Goal: Task Accomplishment & Management: Use online tool/utility

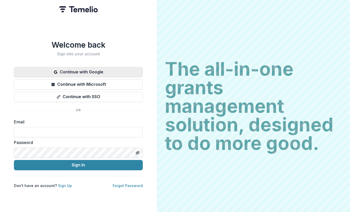
click at [129, 71] on button "Continue with Google" at bounding box center [78, 72] width 129 height 10
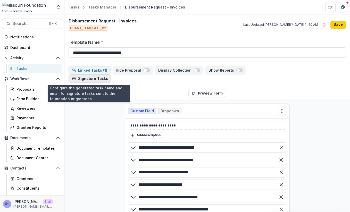
click at [103, 78] on button "Signature Tasks" at bounding box center [89, 78] width 43 height 8
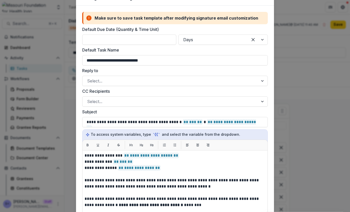
scroll to position [25, 0]
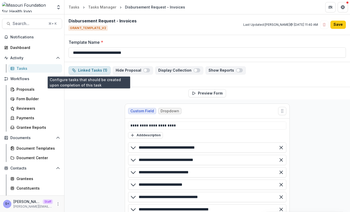
click at [100, 68] on button "Linked Tasks ( 1 )" at bounding box center [89, 70] width 42 height 8
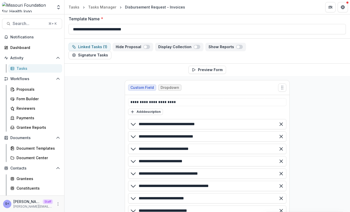
scroll to position [0, 0]
